Goal: Information Seeking & Learning: Learn about a topic

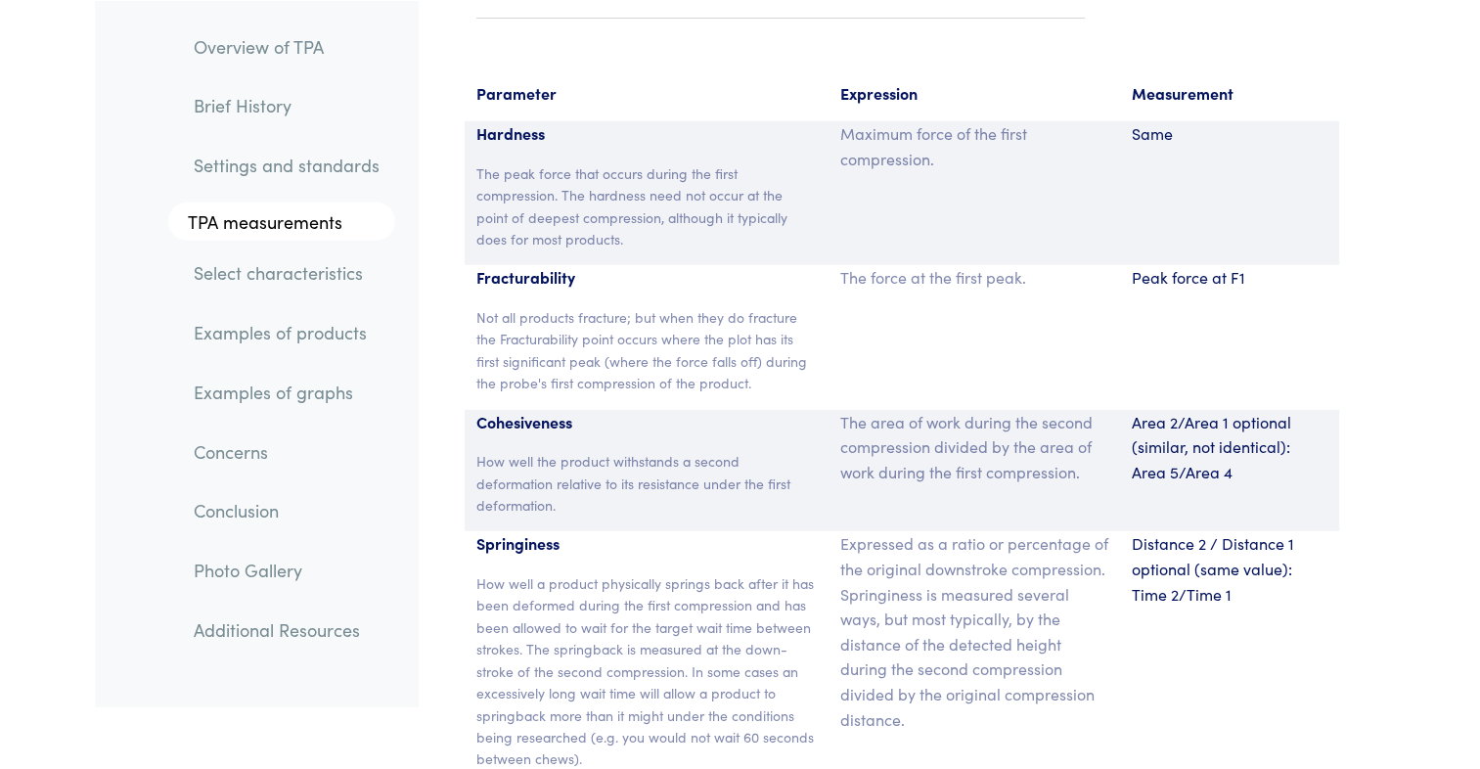
scroll to position [12865, 0]
click at [1107, 283] on div "The force at the first peak." at bounding box center [975, 340] width 292 height 144
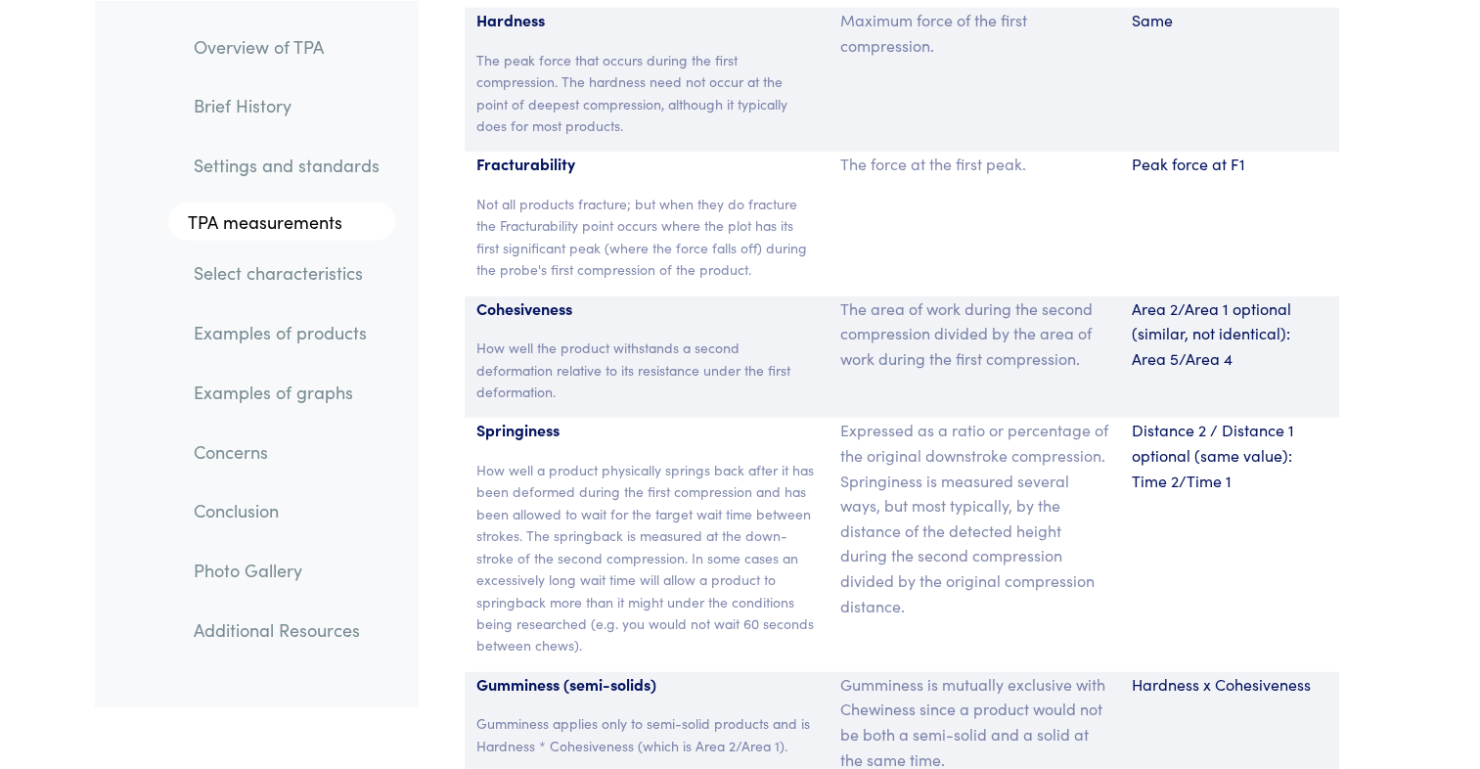
scroll to position [13002, 0]
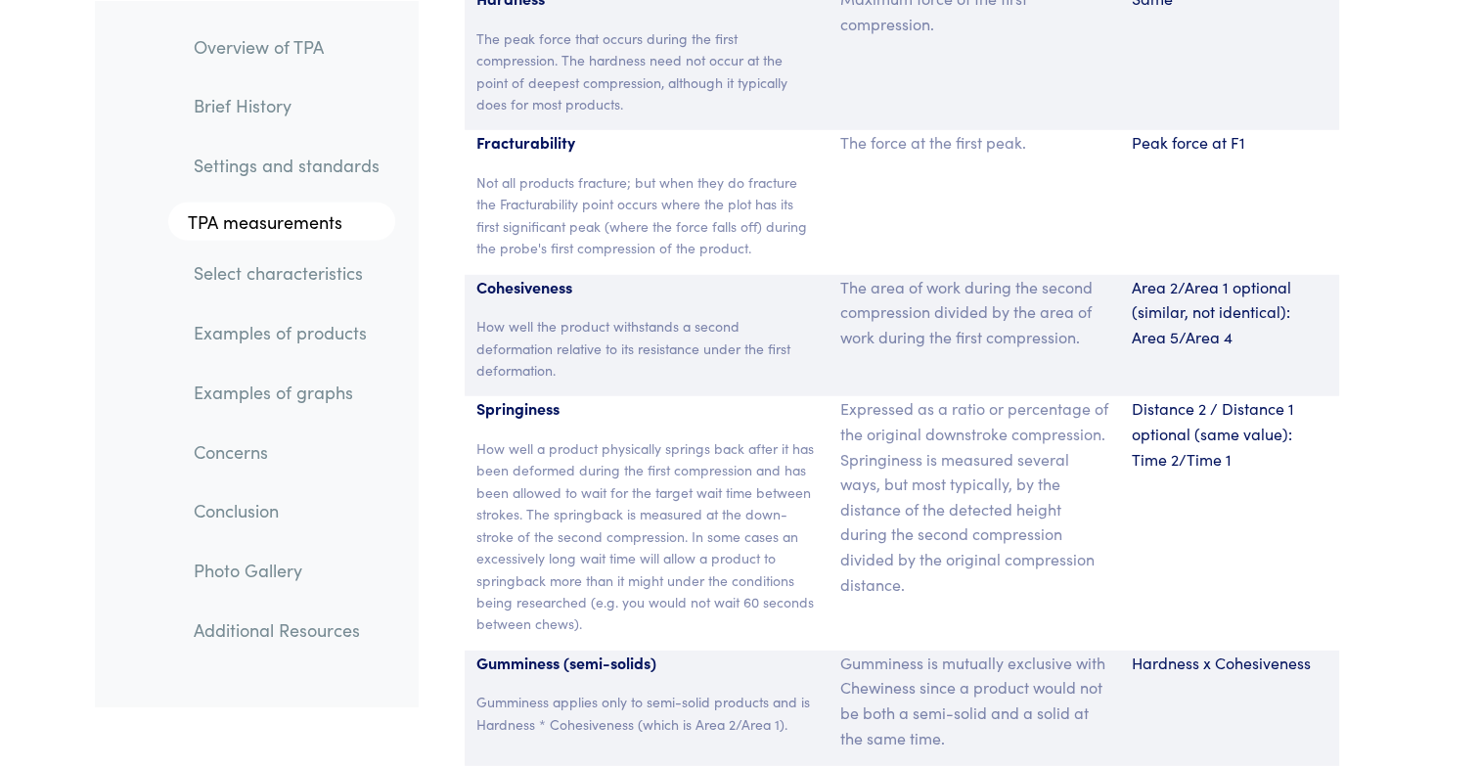
click at [1167, 441] on p "Distance 2 / Distance 1 optional (same value): Time 2/Time 1" at bounding box center [1230, 433] width 196 height 75
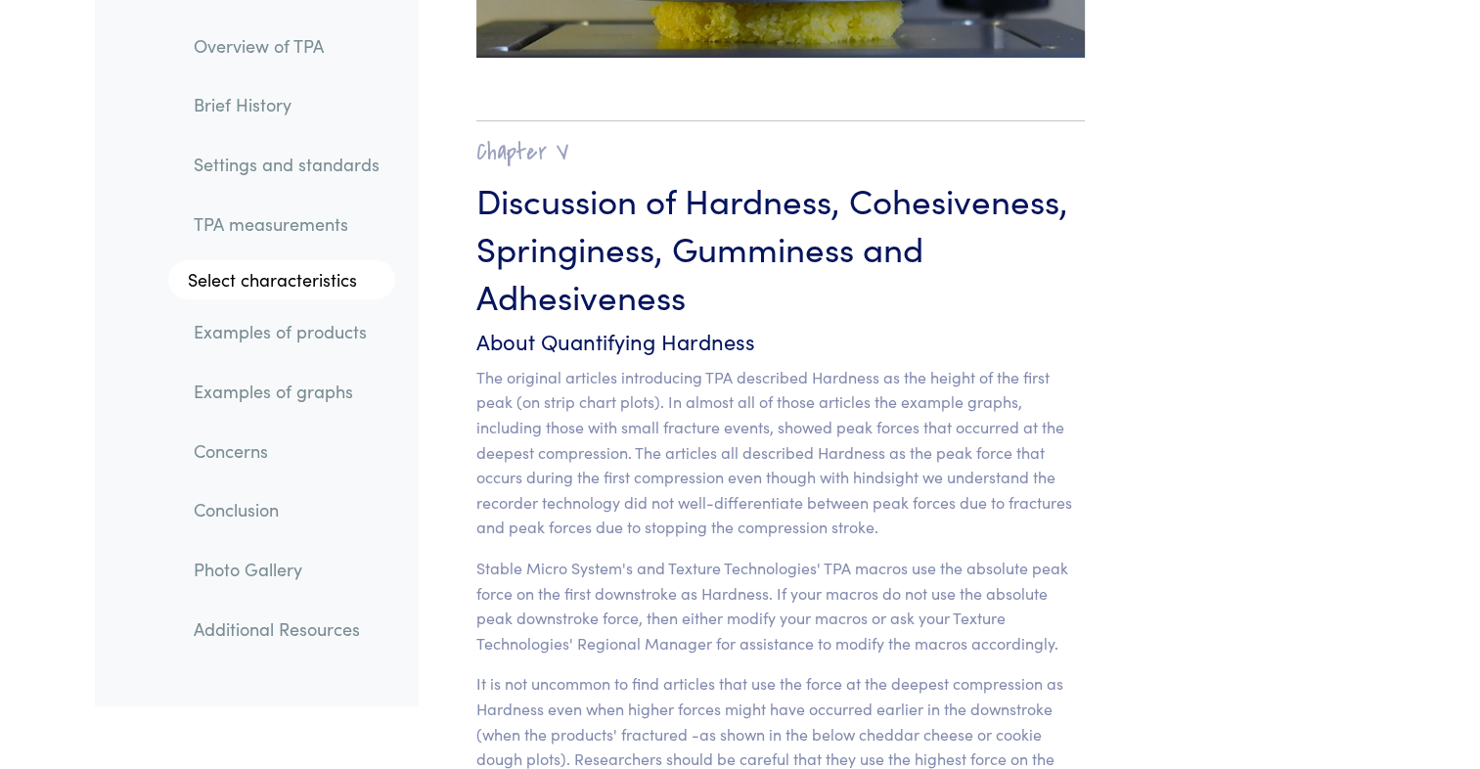
scroll to position [15170, 0]
click at [623, 511] on p "The original articles introducing TPA described Hardness as the height of the f…" at bounding box center [780, 451] width 609 height 175
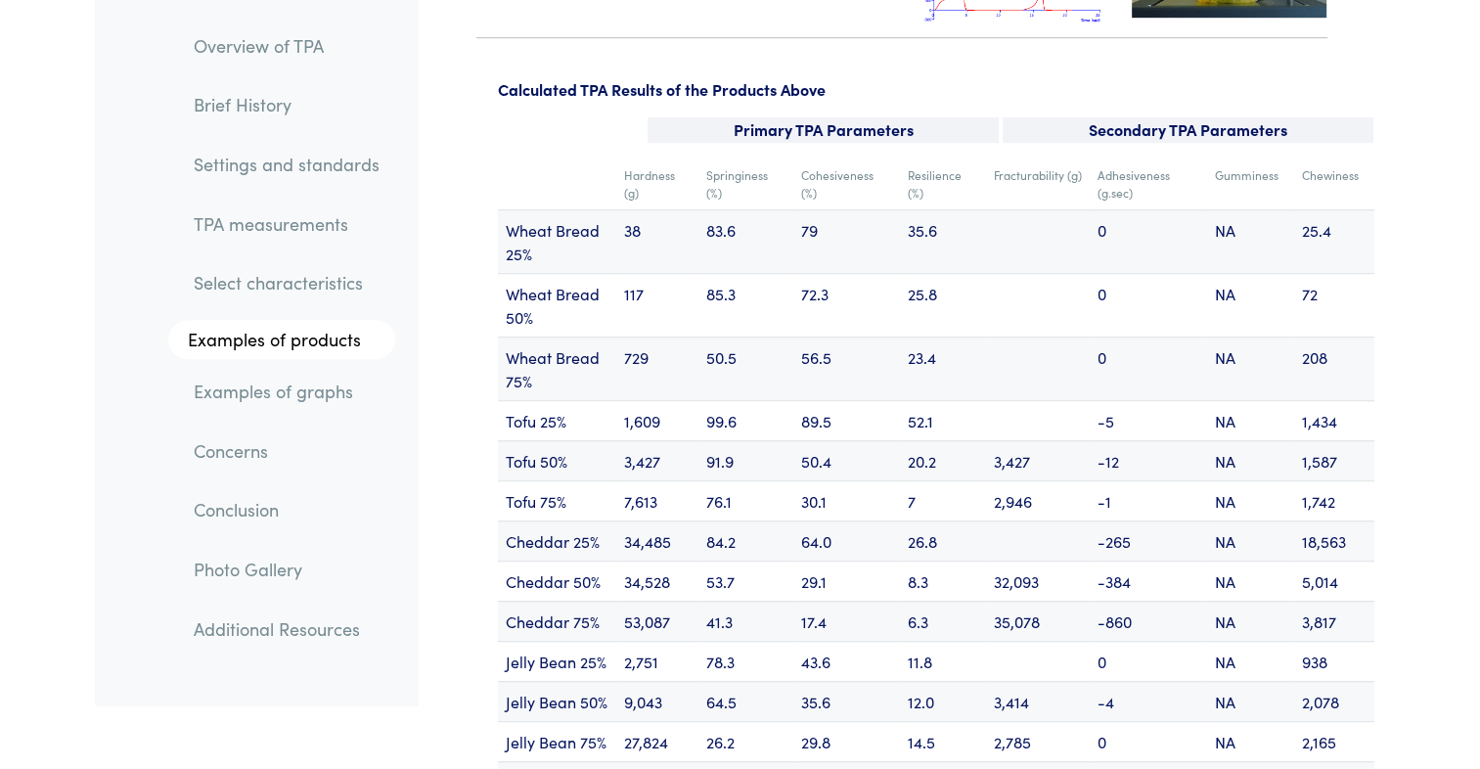
scroll to position [23503, 0]
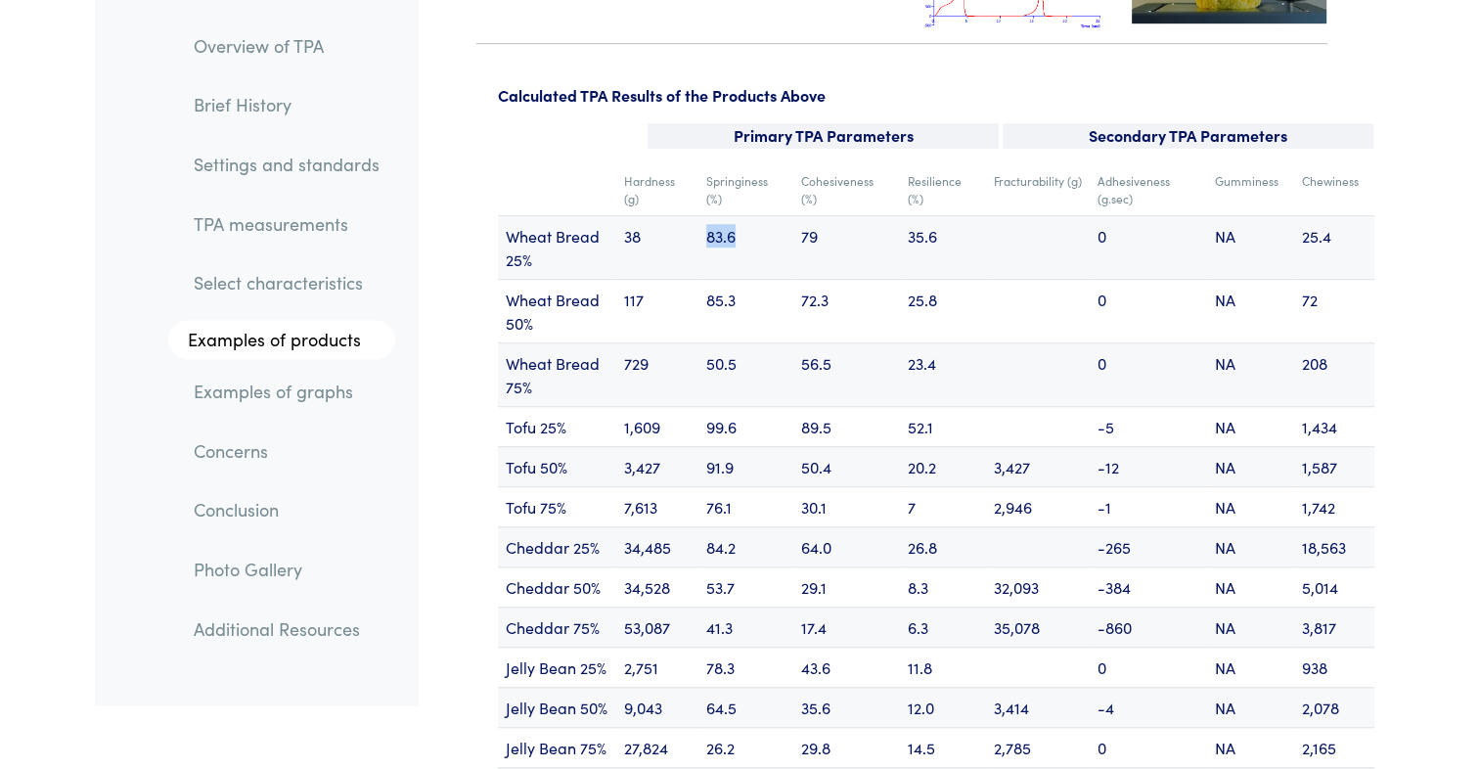
drag, startPoint x: 710, startPoint y: 186, endPoint x: 741, endPoint y: 195, distance: 32.5
click at [741, 215] on td "83.6" at bounding box center [745, 247] width 95 height 64
drag, startPoint x: 741, startPoint y: 195, endPoint x: 729, endPoint y: 203, distance: 15.5
click at [729, 215] on td "83.6" at bounding box center [745, 247] width 95 height 64
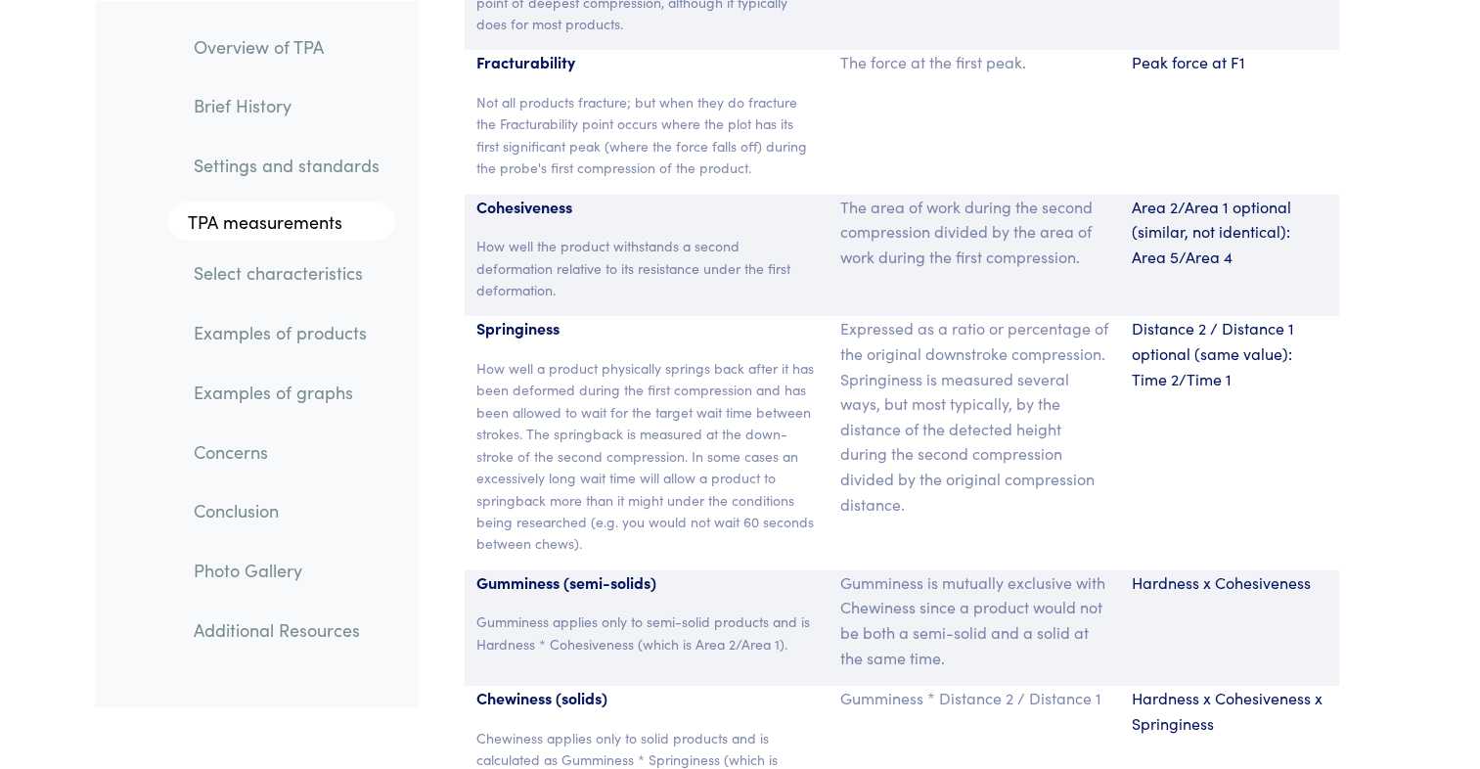
scroll to position [13094, 0]
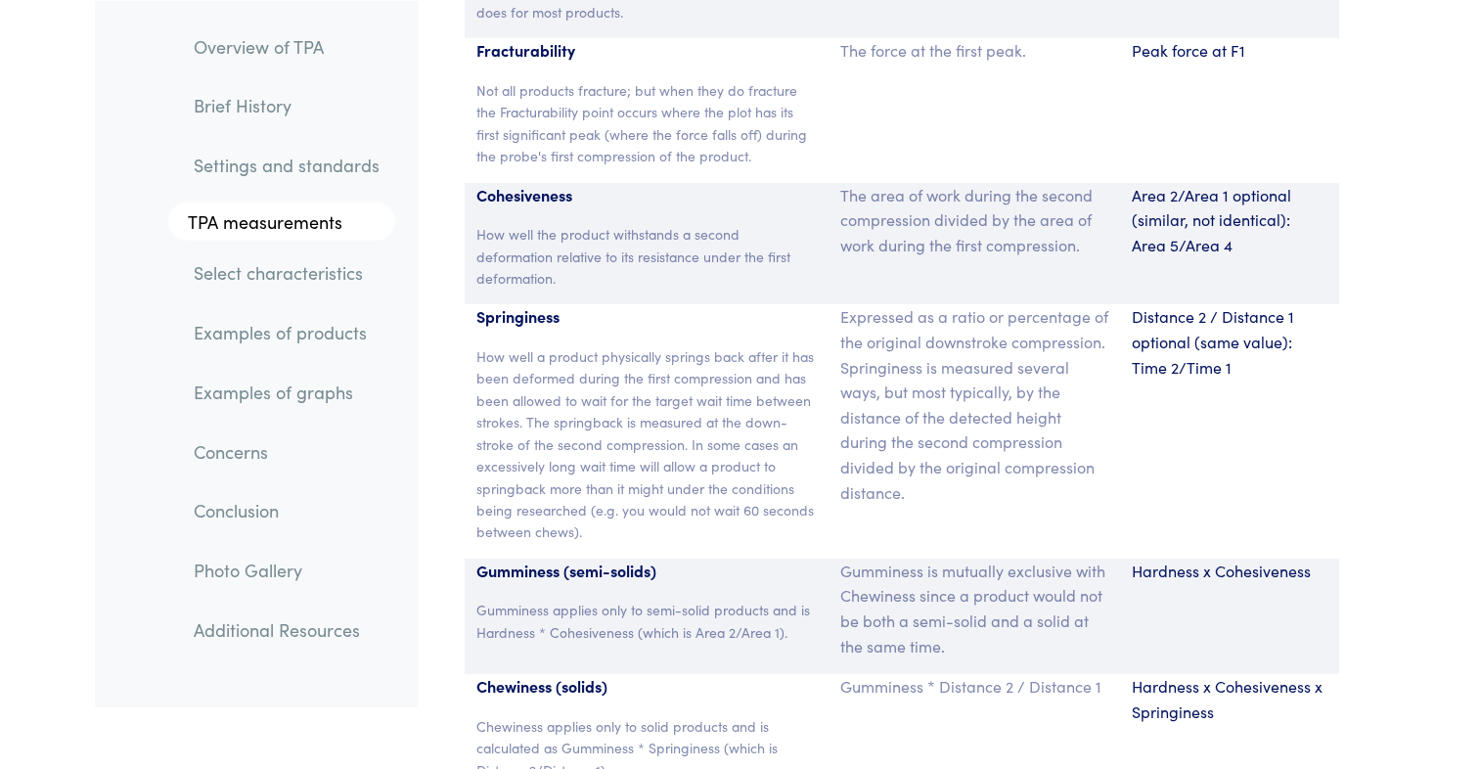
click at [1239, 374] on div "Distance 2 / Distance 1 optional (same value): Time 2/Time 1" at bounding box center [1229, 430] width 219 height 253
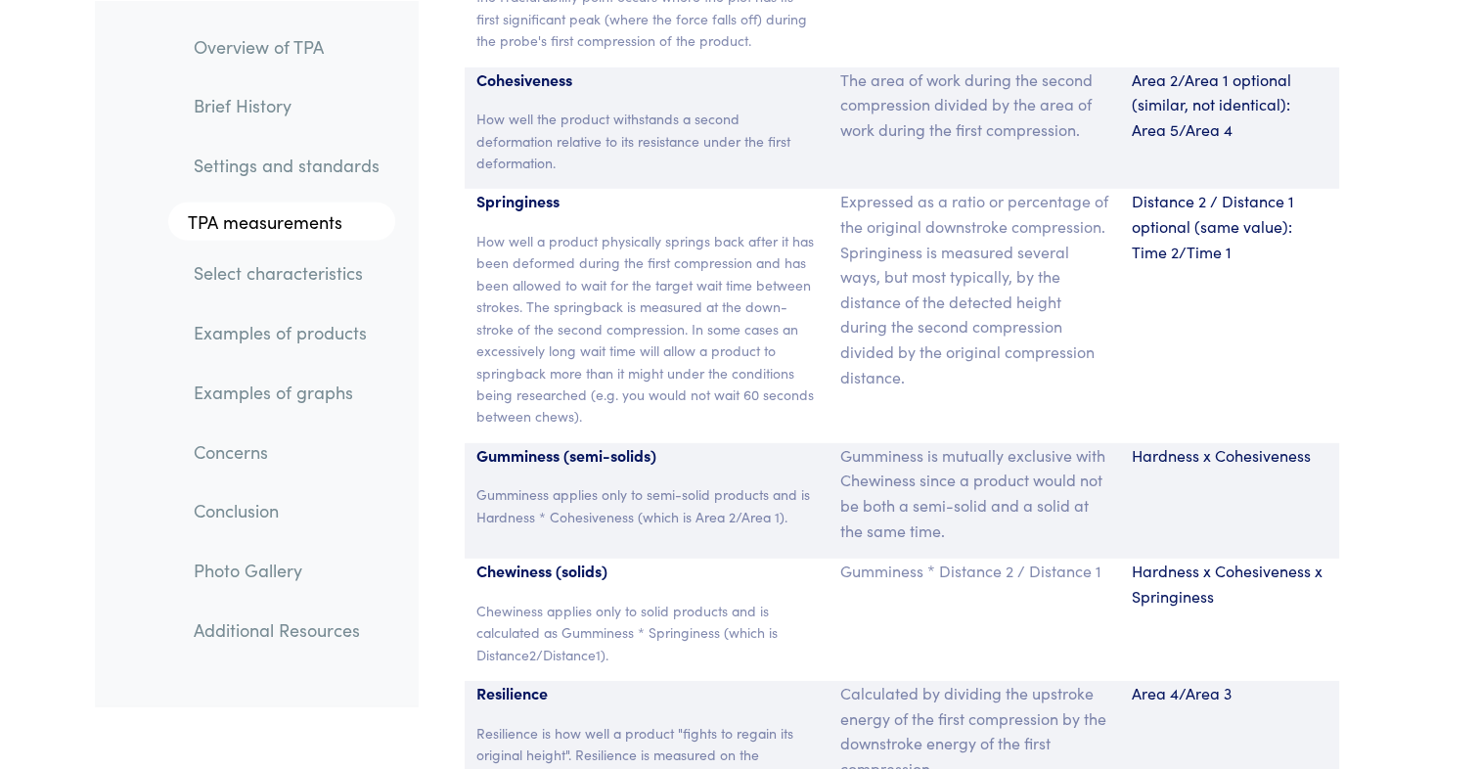
scroll to position [13214, 0]
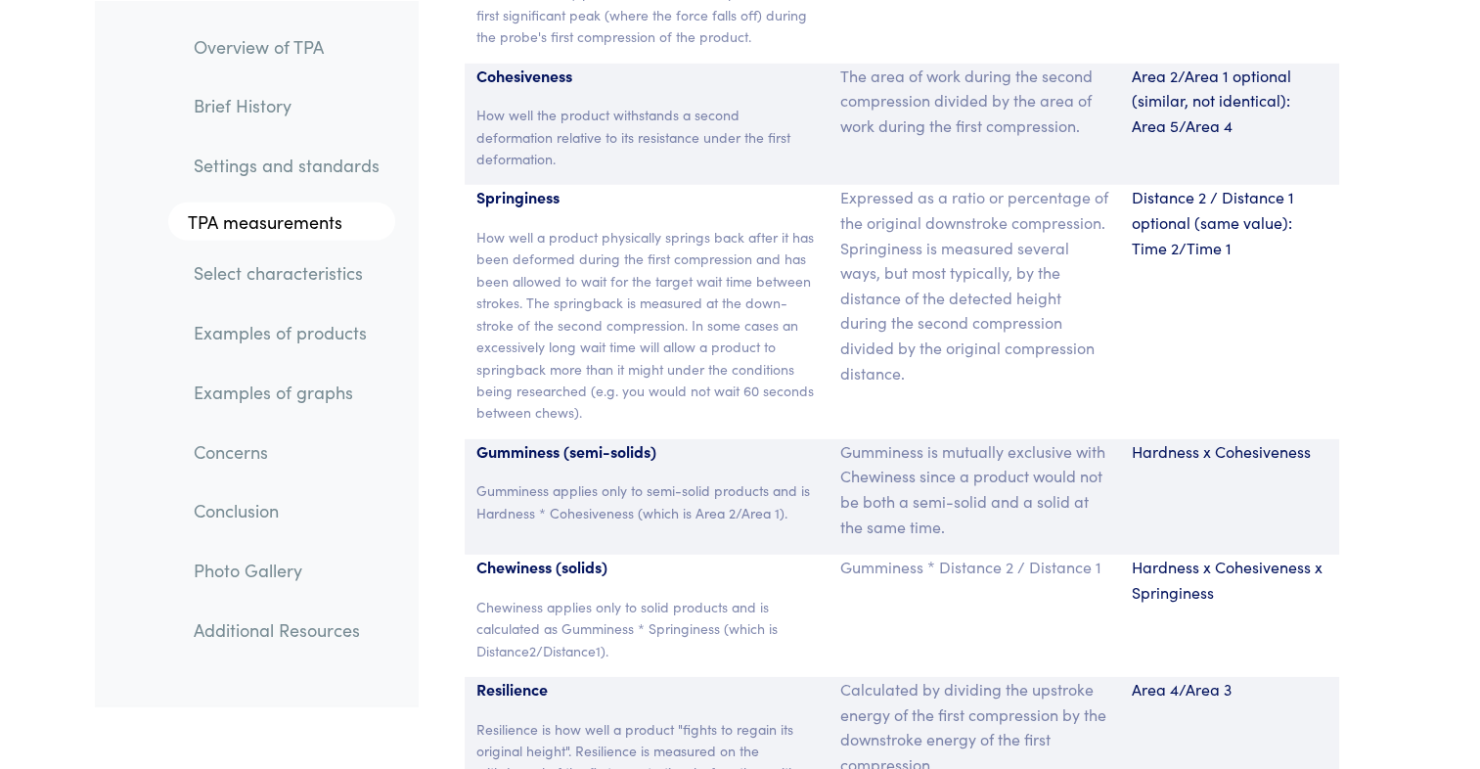
click at [1239, 374] on div "Distance 2 / Distance 1 optional (same value): Time 2/Time 1" at bounding box center [1229, 311] width 219 height 253
click at [1189, 64] on p "Area 2/Area 1 optional (similar, not identical): Area 5/Area 4" at bounding box center [1230, 101] width 196 height 75
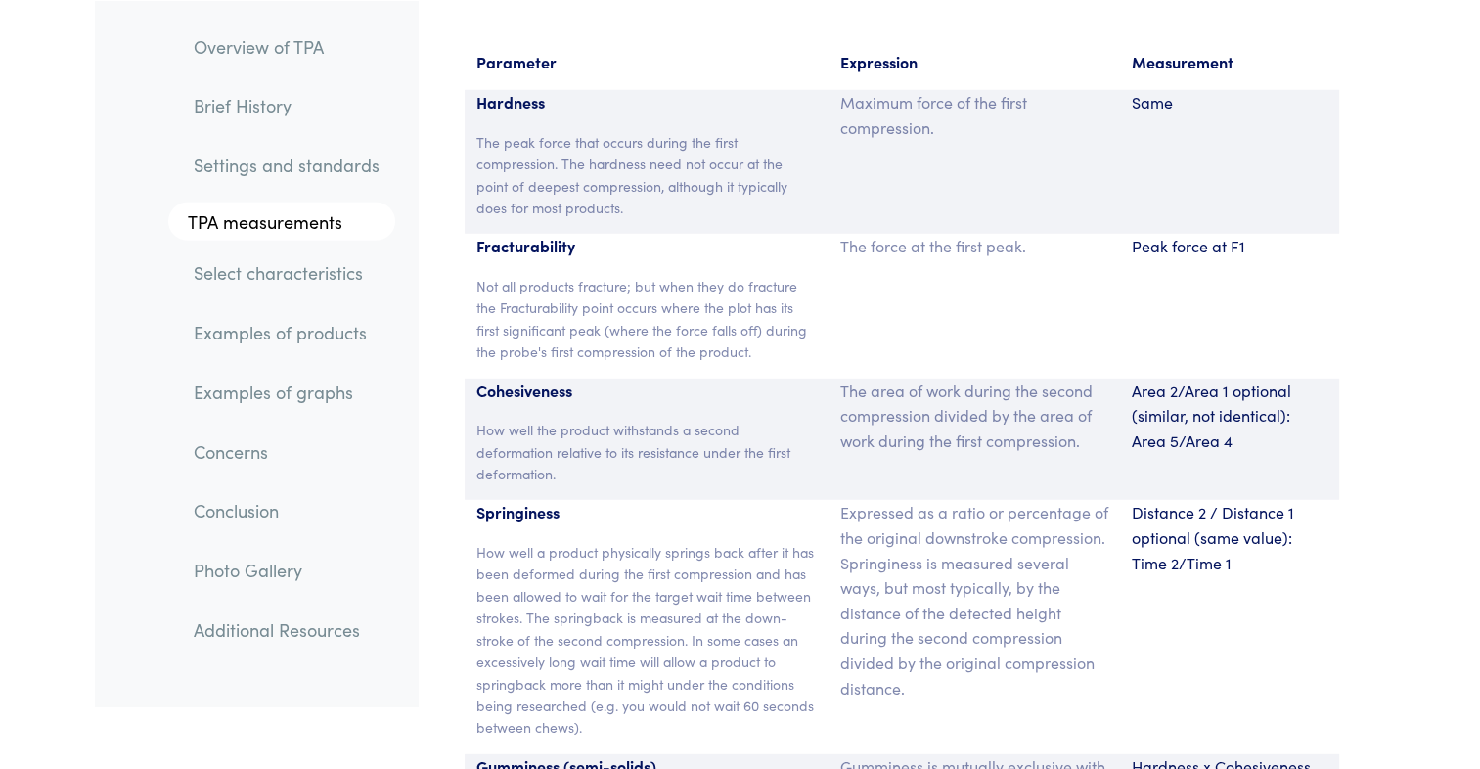
scroll to position [12900, 0]
drag, startPoint x: 1010, startPoint y: 217, endPoint x: 884, endPoint y: 209, distance: 125.5
click at [884, 233] on p "The force at the first peak." at bounding box center [974, 245] width 268 height 25
drag, startPoint x: 884, startPoint y: 209, endPoint x: 856, endPoint y: 346, distance: 139.9
click at [856, 346] on div "The force at the first peak." at bounding box center [975, 305] width 292 height 144
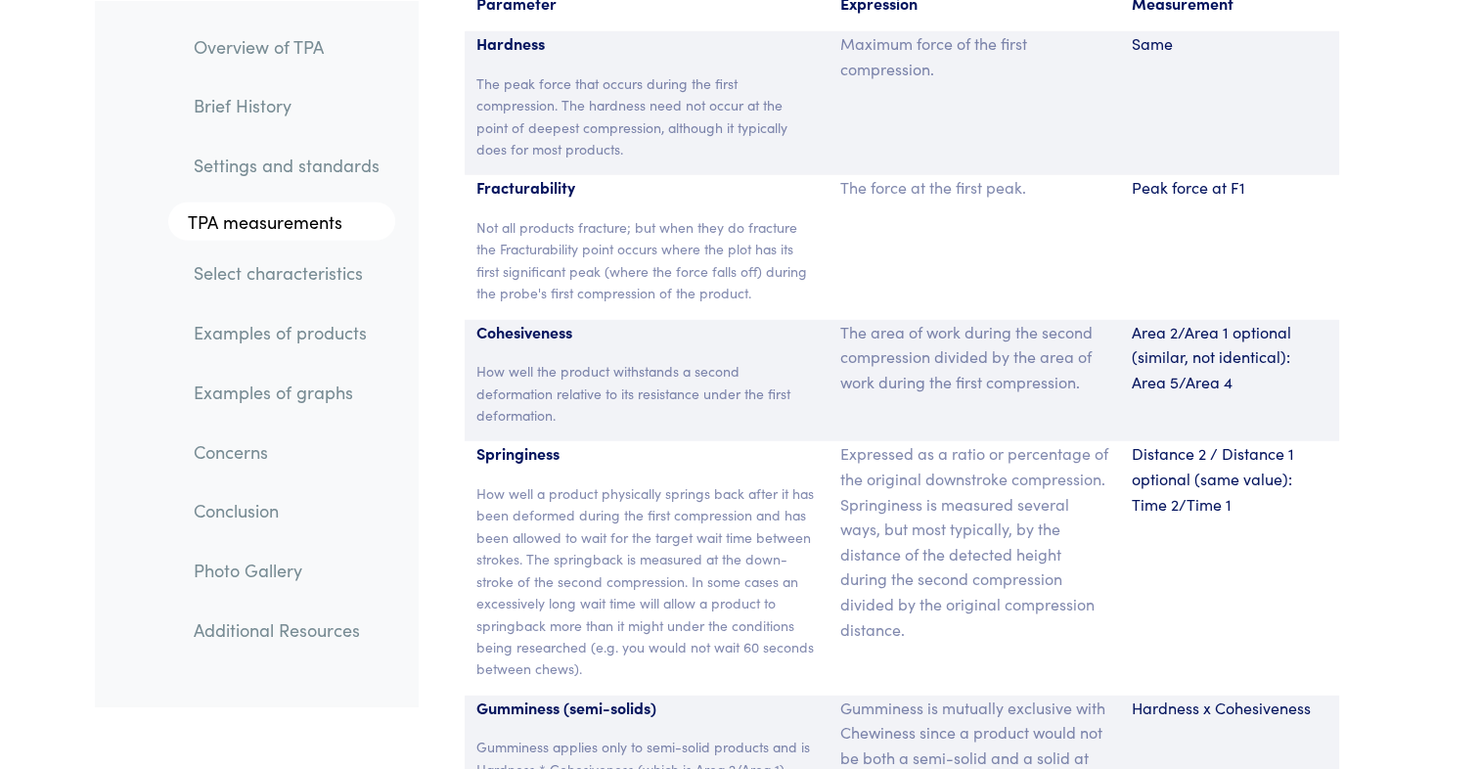
scroll to position [12959, 0]
